Goal: Information Seeking & Learning: Learn about a topic

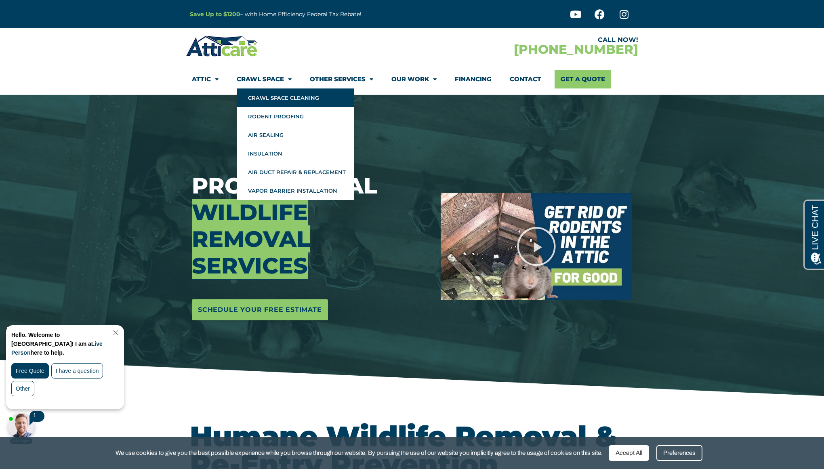
click at [261, 97] on link "Crawl Space Cleaning" at bounding box center [295, 97] width 117 height 19
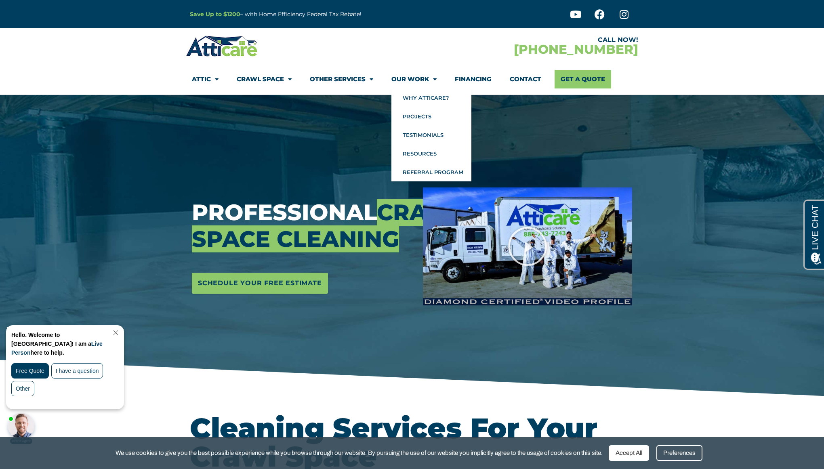
click at [403, 80] on link "Our Work" at bounding box center [414, 79] width 45 height 19
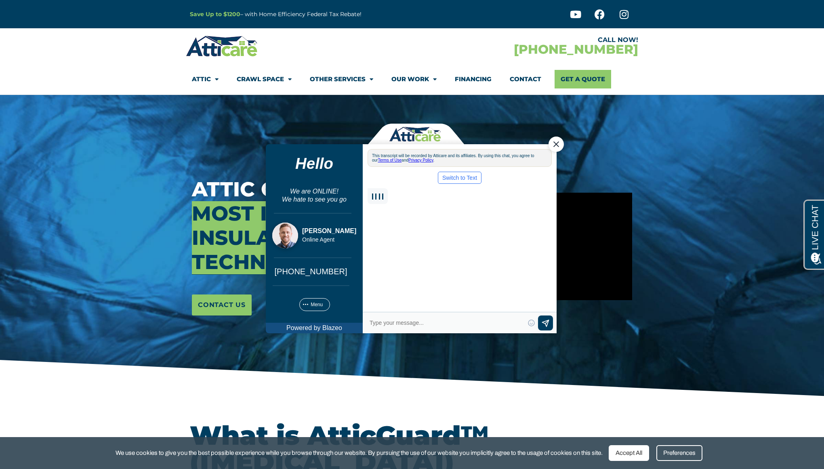
click at [560, 143] on div "Close Chat" at bounding box center [556, 143] width 15 height 15
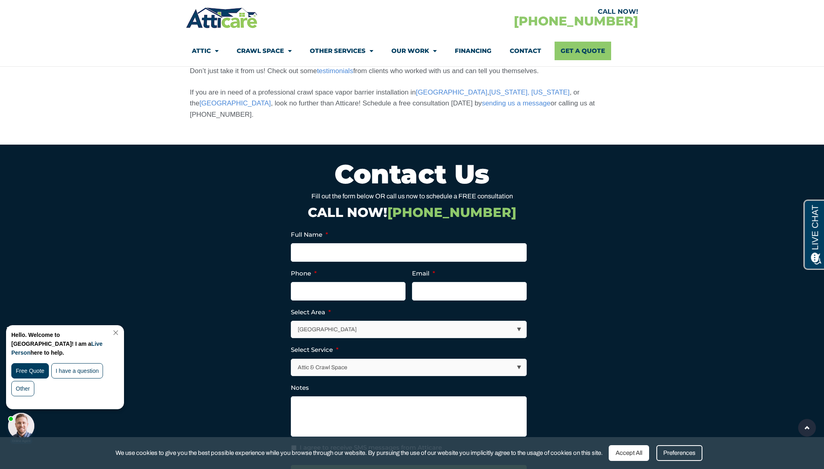
click at [120, 333] on link "Close Chat" at bounding box center [114, 333] width 11 height 6
